Goal: Find specific page/section: Find specific page/section

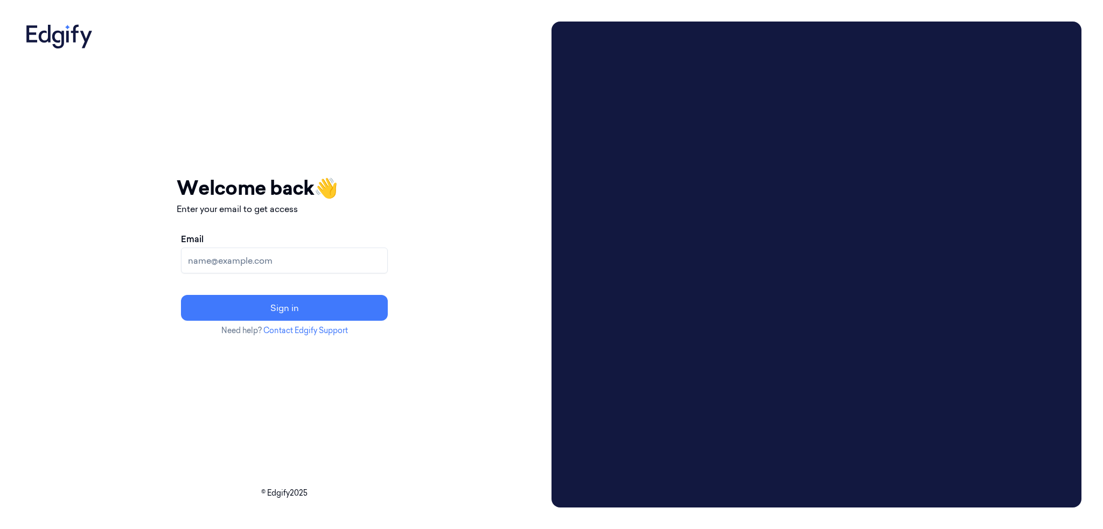
drag, startPoint x: 340, startPoint y: 159, endPoint x: 325, endPoint y: 151, distance: 16.6
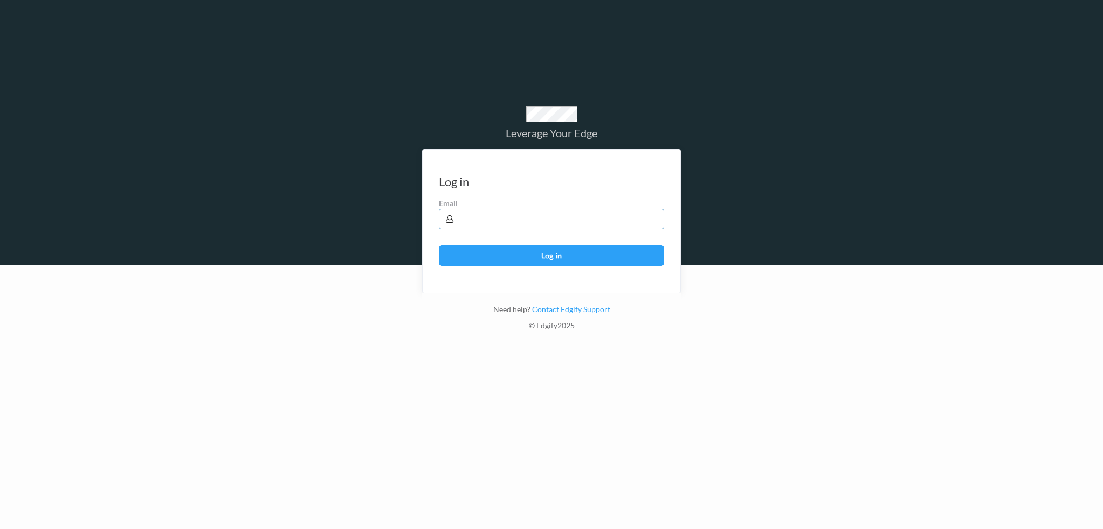
click at [508, 223] on input "text" at bounding box center [551, 219] width 225 height 20
type input "harlan.nelson@heb.com"
click at [439, 245] on button "Log in" at bounding box center [551, 255] width 225 height 20
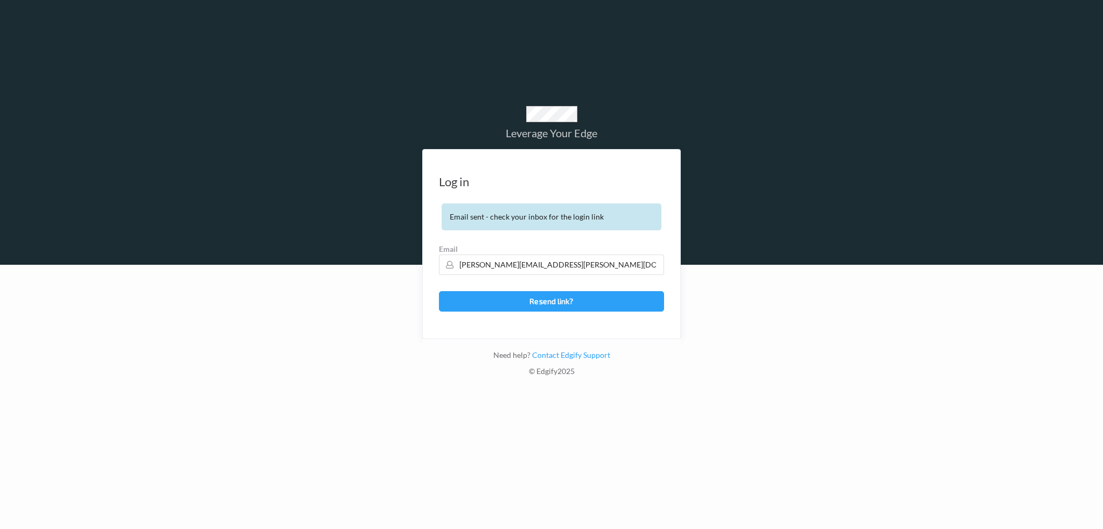
click at [708, 289] on div at bounding box center [551, 397] width 1103 height 265
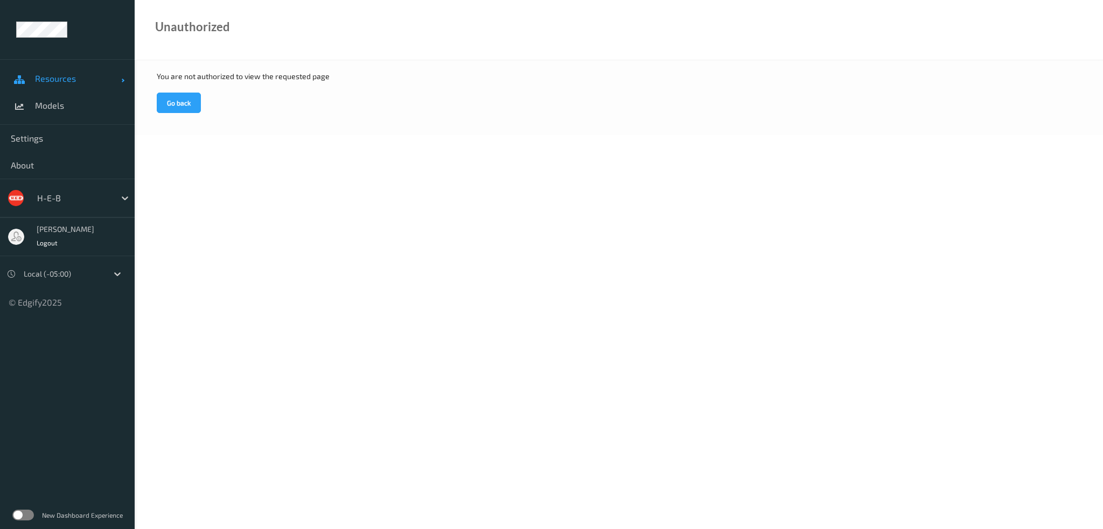
click at [75, 77] on span "Resources" at bounding box center [78, 78] width 86 height 11
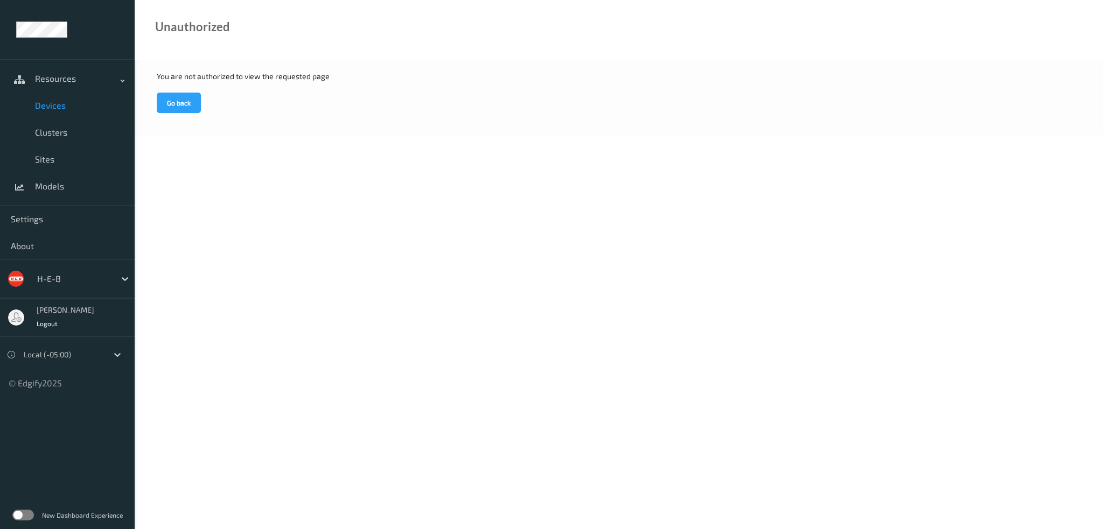
click at [59, 108] on span "Devices" at bounding box center [79, 105] width 89 height 11
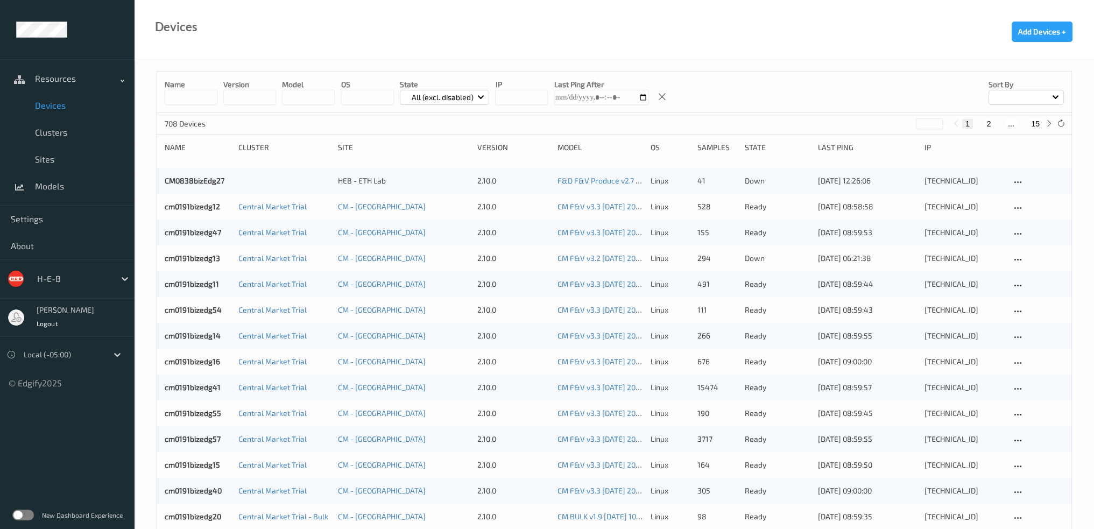
click at [183, 100] on input at bounding box center [191, 97] width 53 height 15
click at [189, 99] on input at bounding box center [191, 97] width 53 height 15
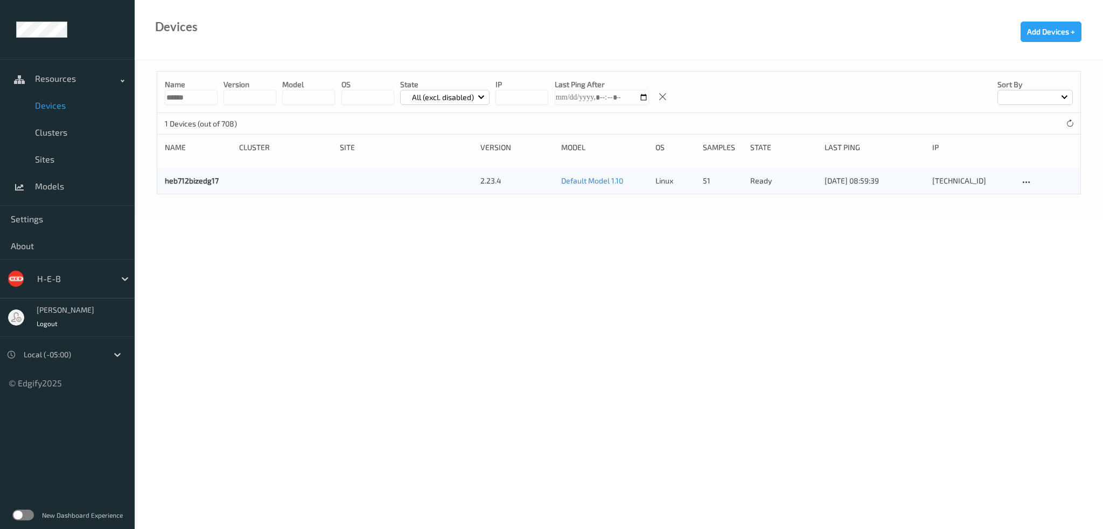
type input "******"
